Goal: Information Seeking & Learning: Find specific fact

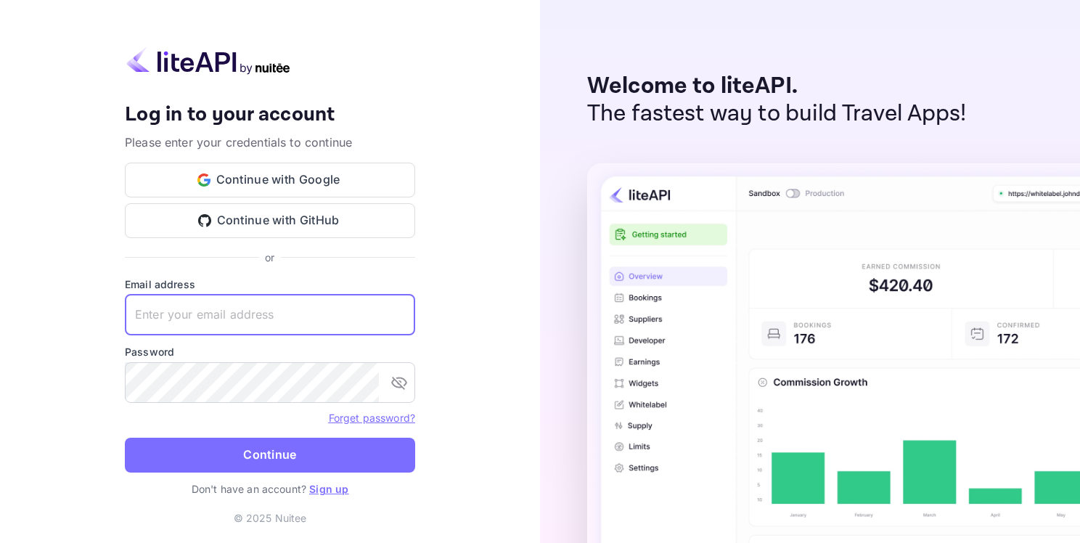
paste input "[EMAIL_ADDRESS][DOMAIN_NAME]"
type input "[EMAIL_ADDRESS][DOMAIN_NAME]"
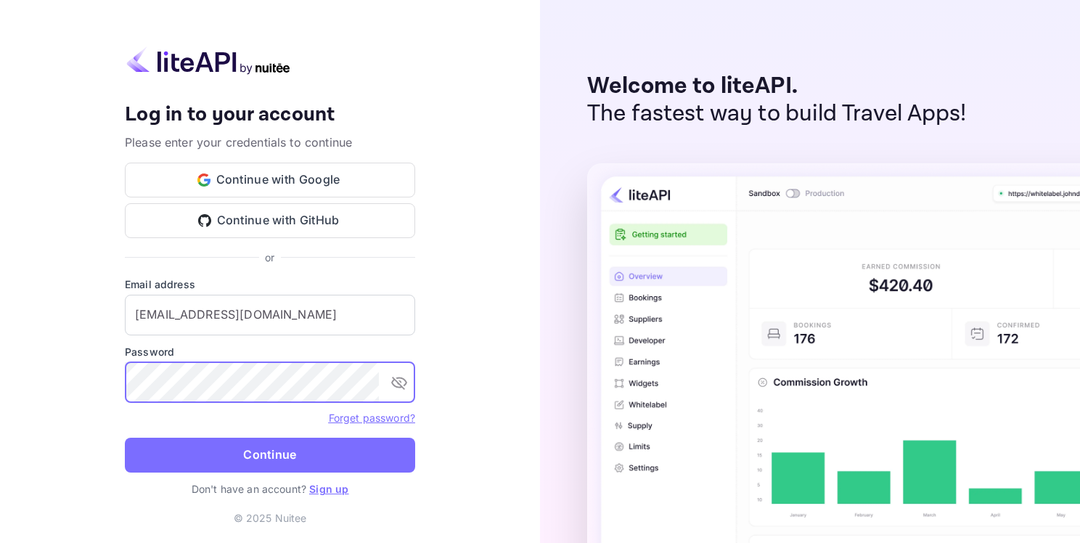
click at [205, 451] on button "Continue" at bounding box center [270, 455] width 290 height 35
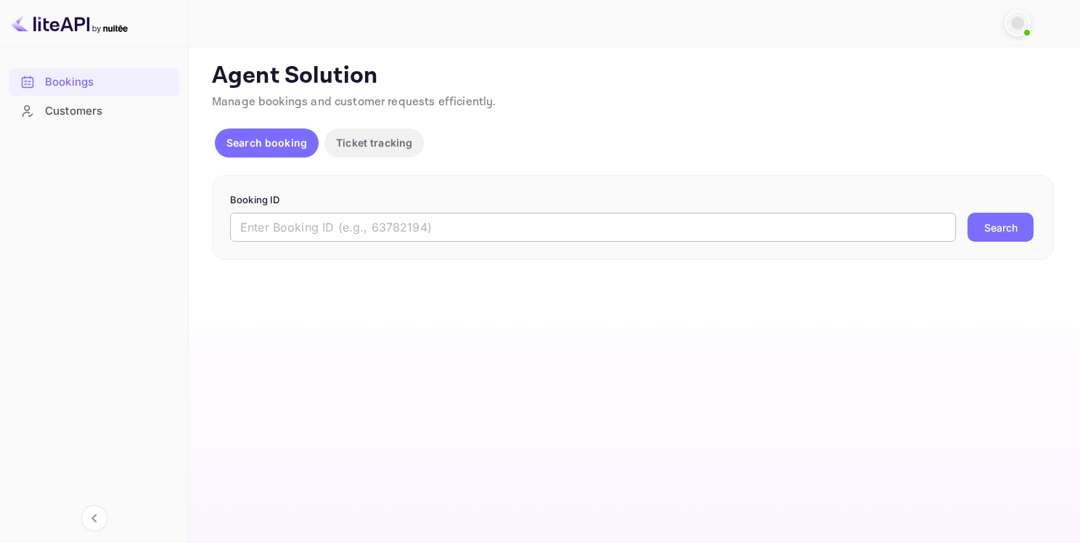
click at [390, 224] on input "text" at bounding box center [593, 227] width 726 height 29
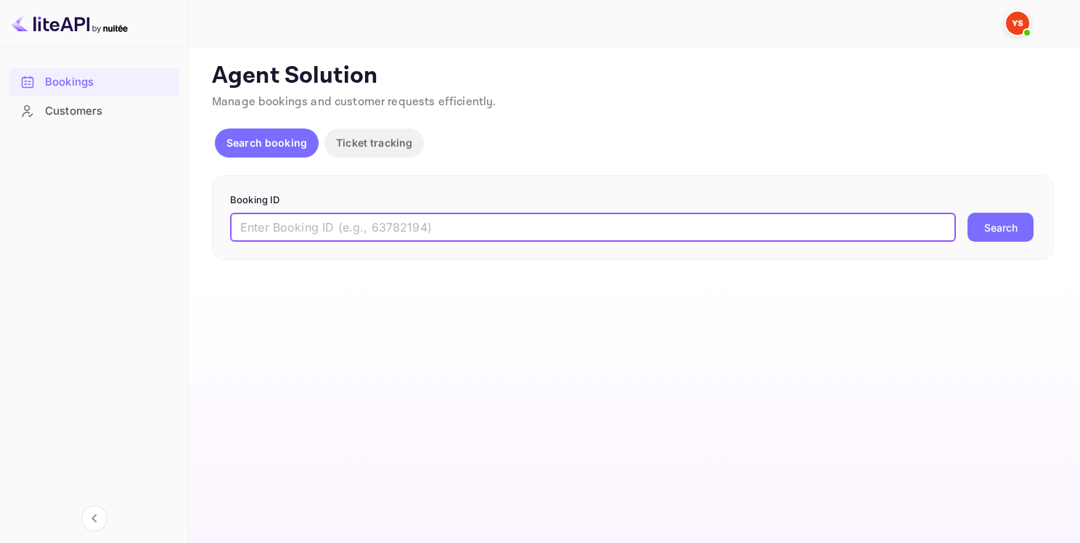
paste input "9768359"
type input "9768359"
click at [1005, 220] on button "Search" at bounding box center [1001, 227] width 66 height 29
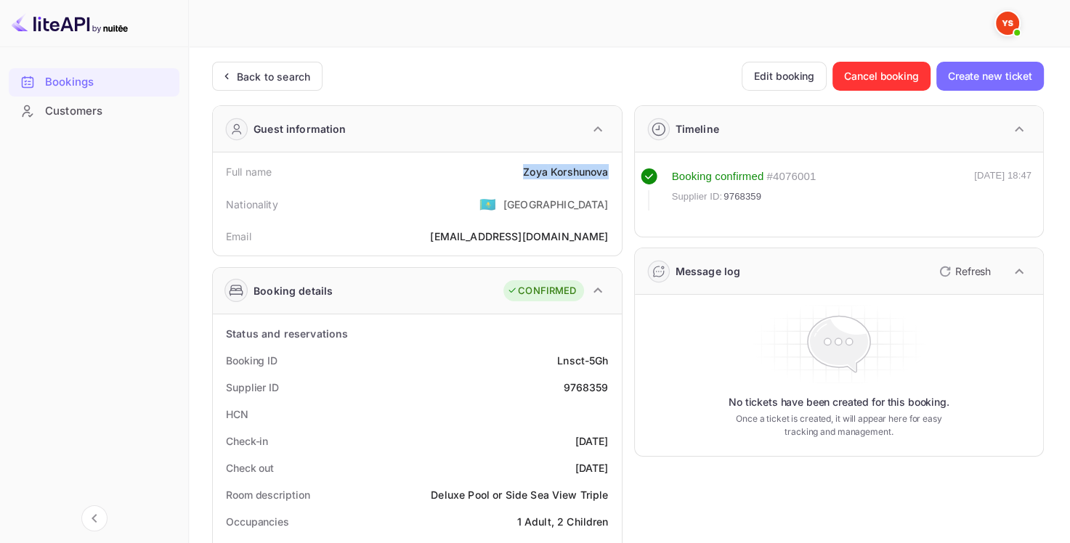
drag, startPoint x: 515, startPoint y: 171, endPoint x: 606, endPoint y: 163, distance: 91.8
click at [606, 163] on div "Full name [PERSON_NAME]" at bounding box center [417, 171] width 397 height 27
copy div "[PERSON_NAME]"
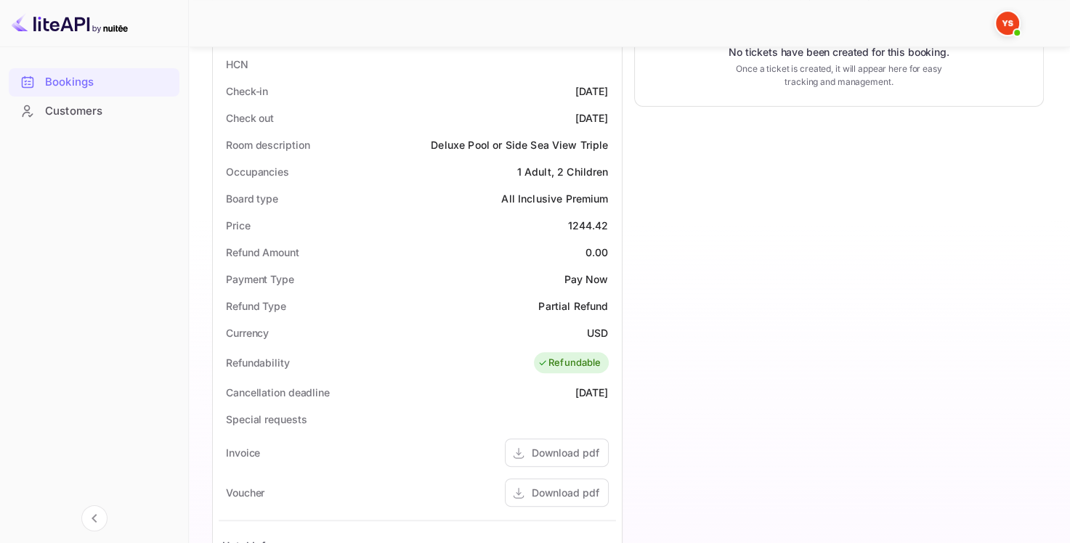
scroll to position [508, 0]
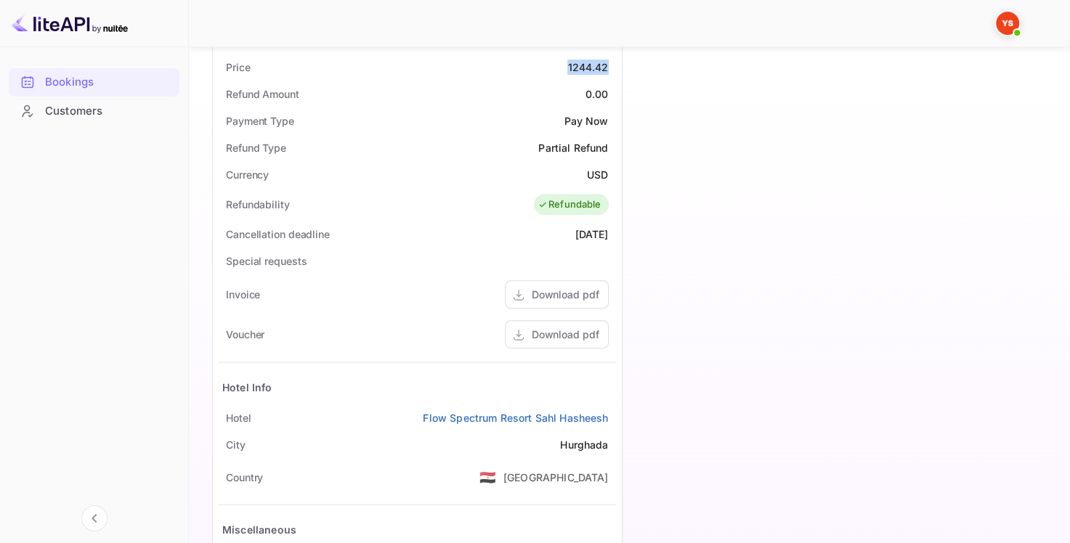
drag, startPoint x: 563, startPoint y: 67, endPoint x: 595, endPoint y: 67, distance: 31.9
click at [613, 70] on div "Price 1244.42" at bounding box center [417, 67] width 397 height 27
copy div "1244.42"
